Goal: Task Accomplishment & Management: Manage account settings

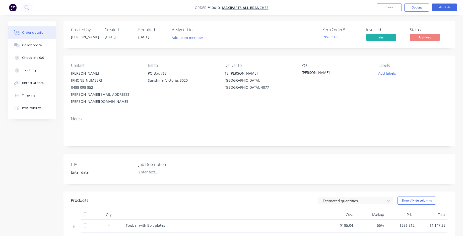
scroll to position [90, 0]
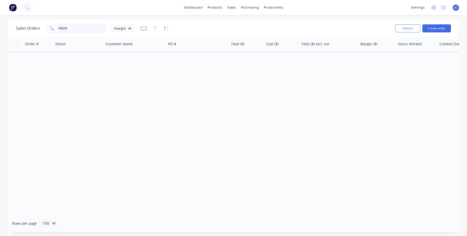
click at [71, 26] on input "10410" at bounding box center [82, 28] width 49 height 10
click at [227, 6] on div "sales" at bounding box center [232, 8] width 14 height 8
click at [254, 25] on div "Sales Orders" at bounding box center [250, 24] width 21 height 5
click at [195, 7] on link "dashboard" at bounding box center [193, 8] width 24 height 8
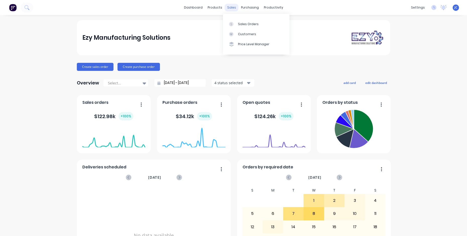
click at [233, 6] on div "sales" at bounding box center [232, 8] width 14 height 8
click at [242, 23] on div "Sales Orders" at bounding box center [248, 24] width 21 height 5
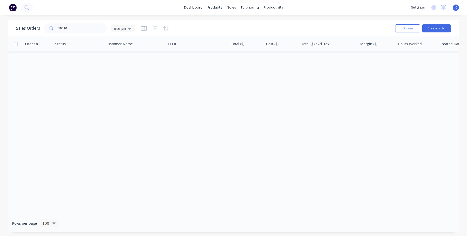
click at [14, 6] on img at bounding box center [13, 8] width 8 height 8
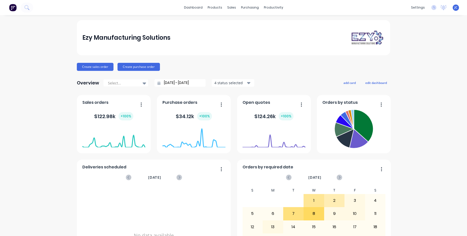
click at [157, 82] on icon at bounding box center [158, 83] width 3 height 4
click at [168, 82] on input "[DATE] - [DATE]" at bounding box center [181, 83] width 43 height 8
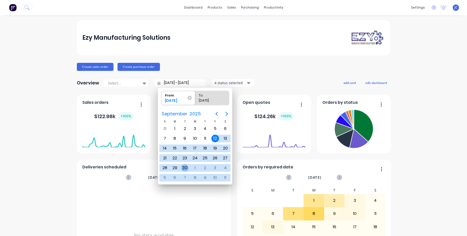
click at [184, 167] on div "30" at bounding box center [185, 168] width 8 height 8
type input "[DATE] - [DATE]"
radio input "false"
radio input "true"
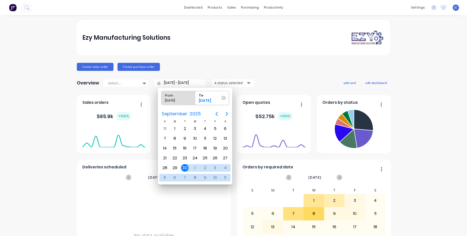
click at [269, 64] on div "Create sales order Create purchase order" at bounding box center [233, 67] width 313 height 8
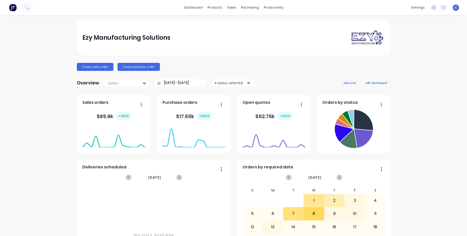
click at [157, 85] on icon at bounding box center [158, 83] width 3 height 4
click at [157, 82] on icon at bounding box center [158, 83] width 3 height 4
click at [170, 82] on input "[DATE] - [DATE]" at bounding box center [181, 83] width 43 height 8
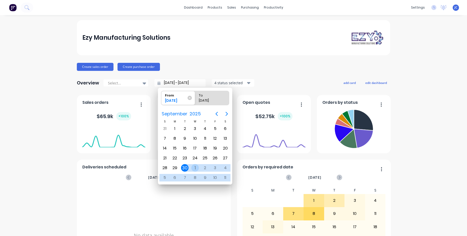
click at [195, 169] on div "1" at bounding box center [195, 168] width 8 height 8
type input "[DATE] - [DATE]"
radio input "false"
radio input "true"
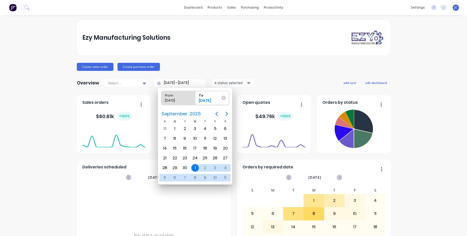
click at [261, 39] on div "Ezy Manufacturing Solutions" at bounding box center [233, 37] width 302 height 16
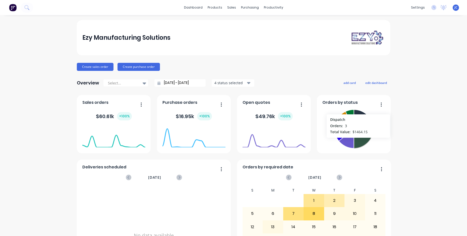
click at [356, 140] on icon at bounding box center [362, 138] width 19 height 19
click at [360, 140] on icon at bounding box center [363, 139] width 20 height 20
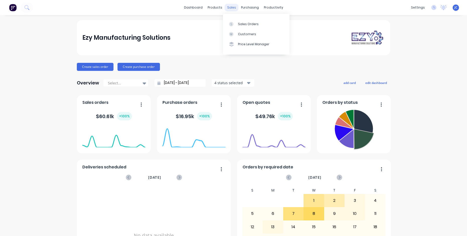
click at [230, 9] on div "sales" at bounding box center [232, 8] width 14 height 8
click at [241, 26] on div "Sales Orders" at bounding box center [248, 24] width 21 height 5
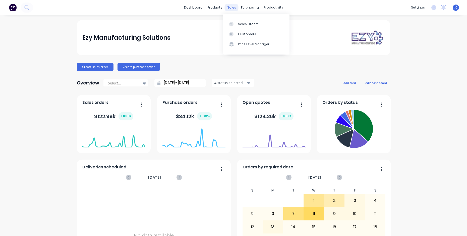
click at [234, 9] on div "sales" at bounding box center [232, 8] width 14 height 8
click at [242, 25] on div "Sales Orders" at bounding box center [248, 24] width 21 height 5
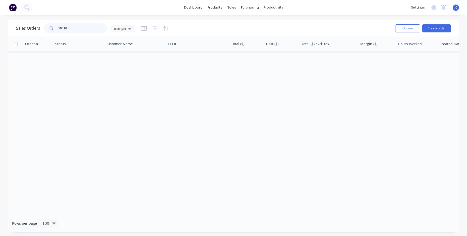
click at [71, 32] on input "10410" at bounding box center [82, 28] width 49 height 10
type input "1"
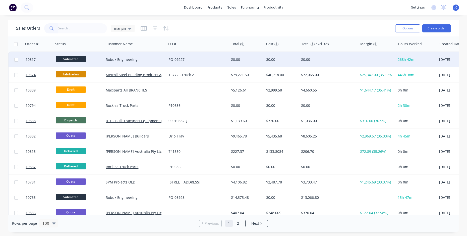
click at [95, 61] on div "Submitted" at bounding box center [78, 60] width 44 height 8
click at [131, 59] on link "Robuk Engineering" at bounding box center [122, 59] width 32 height 5
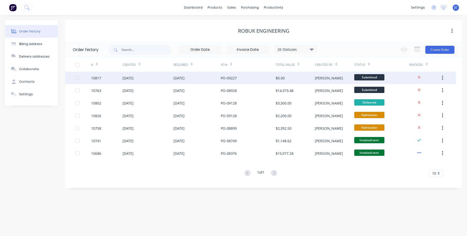
click at [198, 81] on div "[DATE]" at bounding box center [196, 77] width 47 height 13
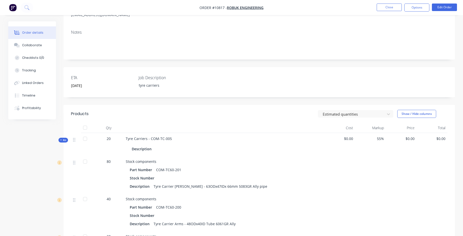
scroll to position [75, 0]
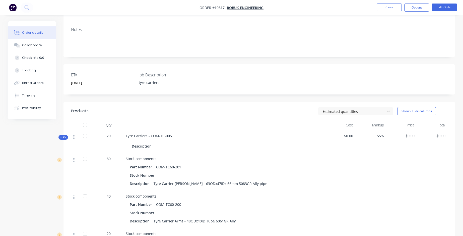
click at [410, 133] on span "$0.00" at bounding box center [401, 135] width 27 height 5
click at [410, 137] on span "$0.00" at bounding box center [401, 135] width 27 height 5
click at [446, 8] on button "Edit Order" at bounding box center [444, 8] width 25 height 8
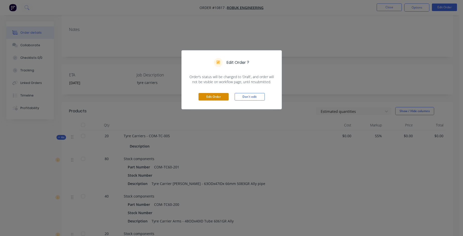
click at [218, 95] on button "Edit Order" at bounding box center [213, 97] width 30 height 8
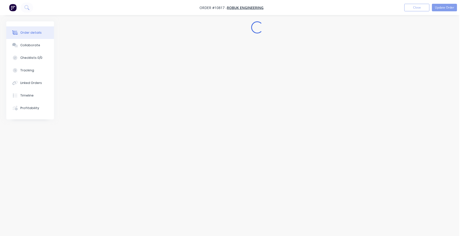
scroll to position [0, 0]
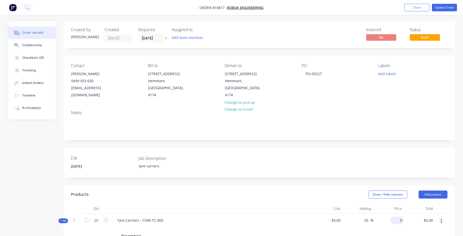
click at [398, 216] on input "0" at bounding box center [398, 219] width 12 height 7
type input "$725.00"
type input "$14,500.00"
click at [448, 7] on button "Update Order" at bounding box center [444, 8] width 25 height 8
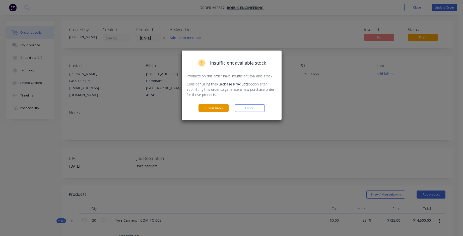
click at [217, 108] on button "Submit Order" at bounding box center [213, 108] width 30 height 8
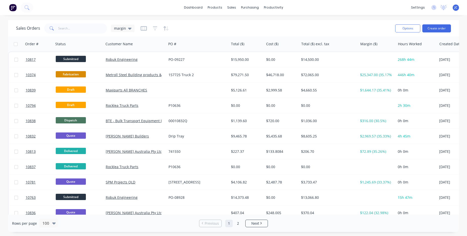
click at [12, 7] on img at bounding box center [13, 8] width 8 height 8
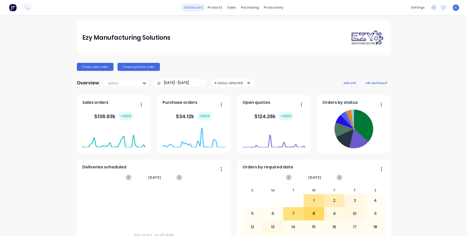
click at [194, 7] on link "dashboard" at bounding box center [193, 8] width 24 height 8
click at [170, 82] on input "[DATE] - [DATE]" at bounding box center [181, 83] width 43 height 8
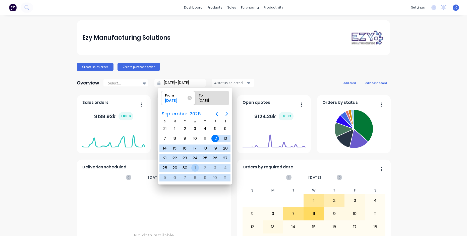
click at [194, 168] on div "1" at bounding box center [195, 168] width 8 height 8
type input "[DATE] - [DATE]"
radio input "false"
radio input "true"
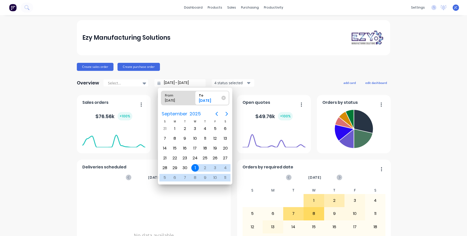
click at [192, 48] on div "Ezy Manufacturing Solutions" at bounding box center [233, 37] width 313 height 35
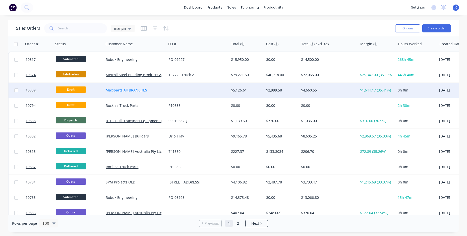
click at [114, 89] on link "Maxiparts All BRANCHES" at bounding box center [126, 90] width 41 height 5
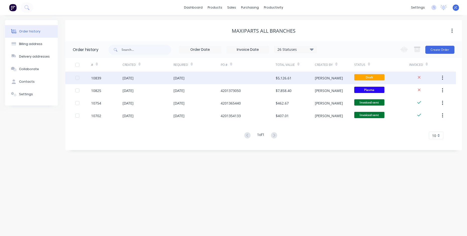
click at [123, 77] on div "[DATE]" at bounding box center [127, 77] width 11 height 5
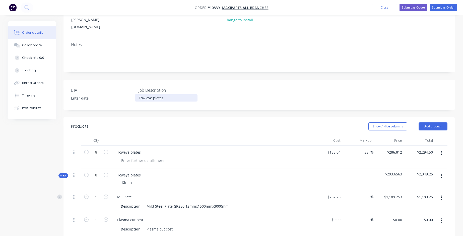
scroll to position [100, 0]
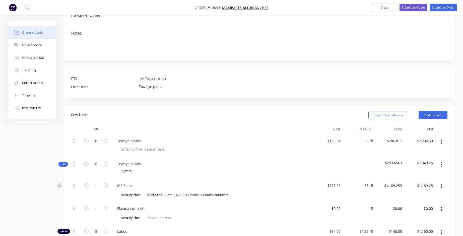
click at [441, 162] on icon "button" at bounding box center [441, 165] width 1 height 6
click at [410, 204] on div "Delete" at bounding box center [423, 207] width 39 height 7
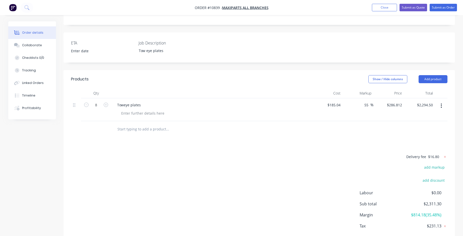
scroll to position [142, 0]
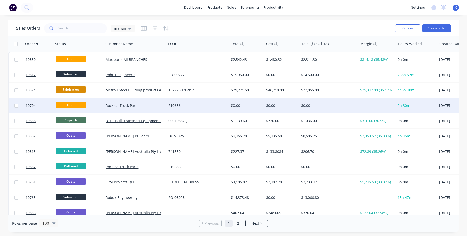
click at [116, 102] on div "Rocklea Truck Parts" at bounding box center [135, 105] width 62 height 15
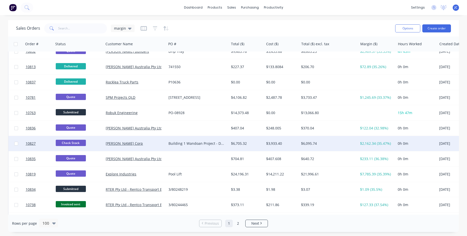
scroll to position [100, 0]
